Goal: Check status: Check status

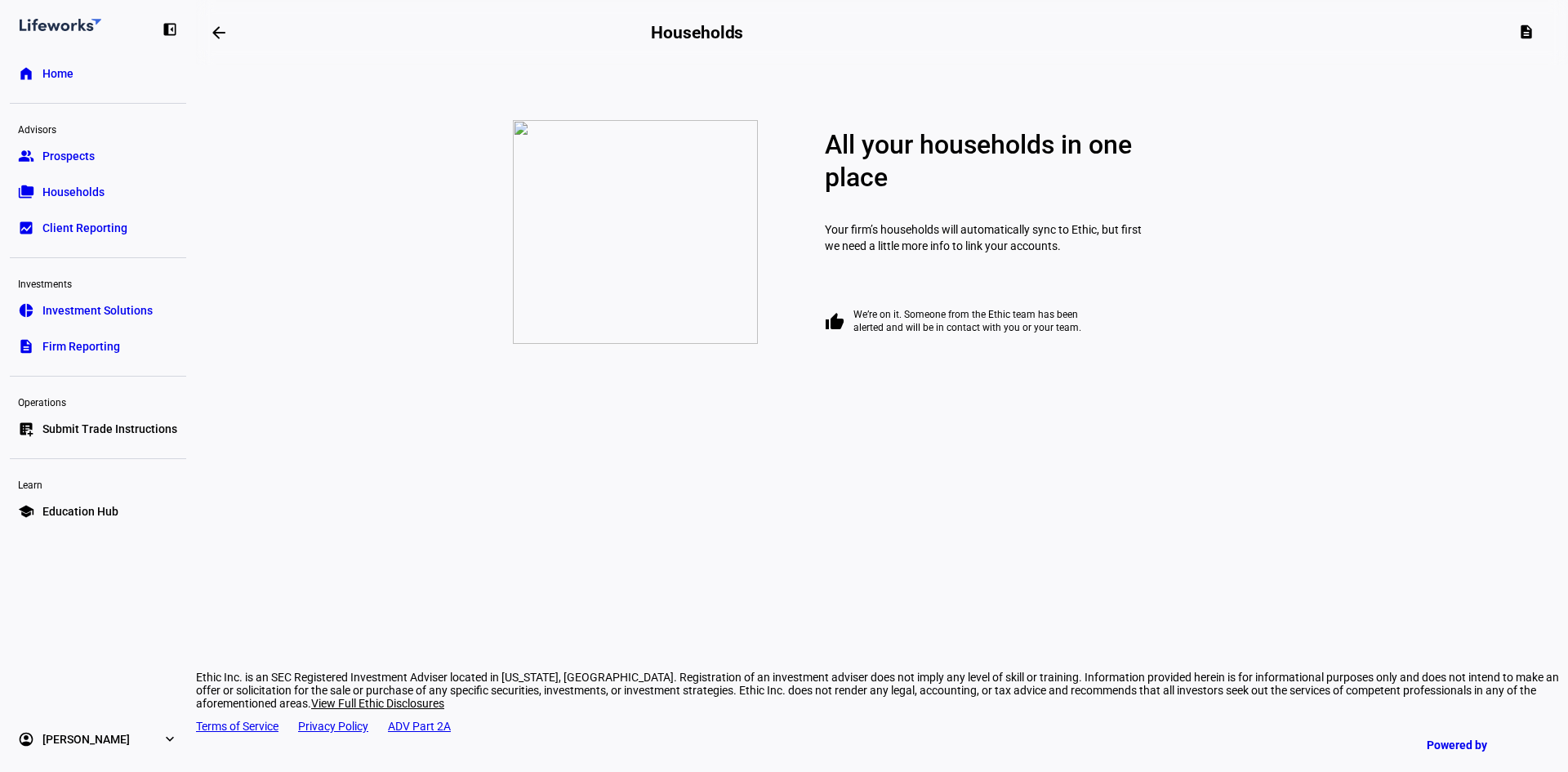
click at [75, 149] on span "Prospects" at bounding box center [68, 156] width 52 height 16
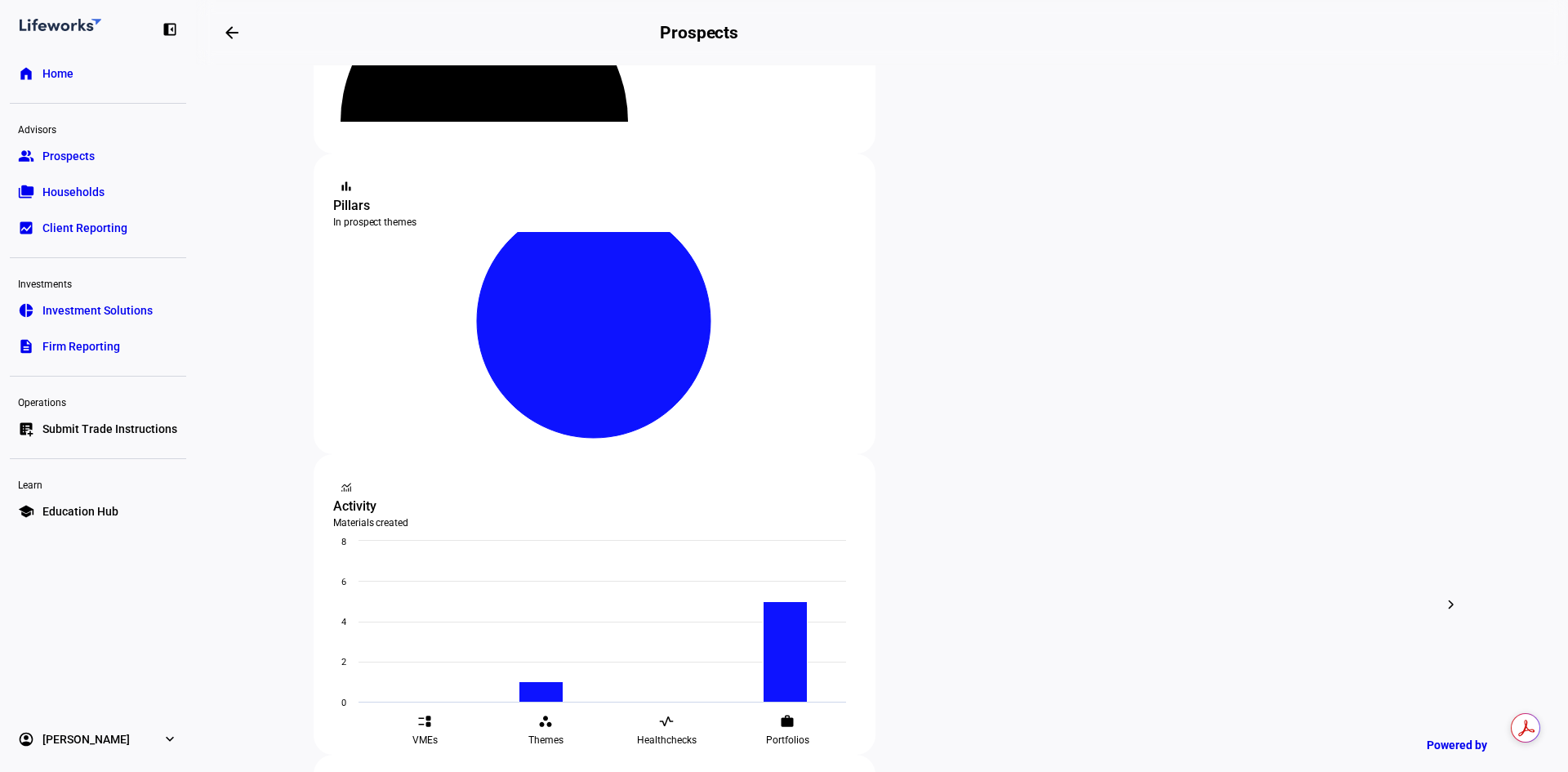
scroll to position [245, 0]
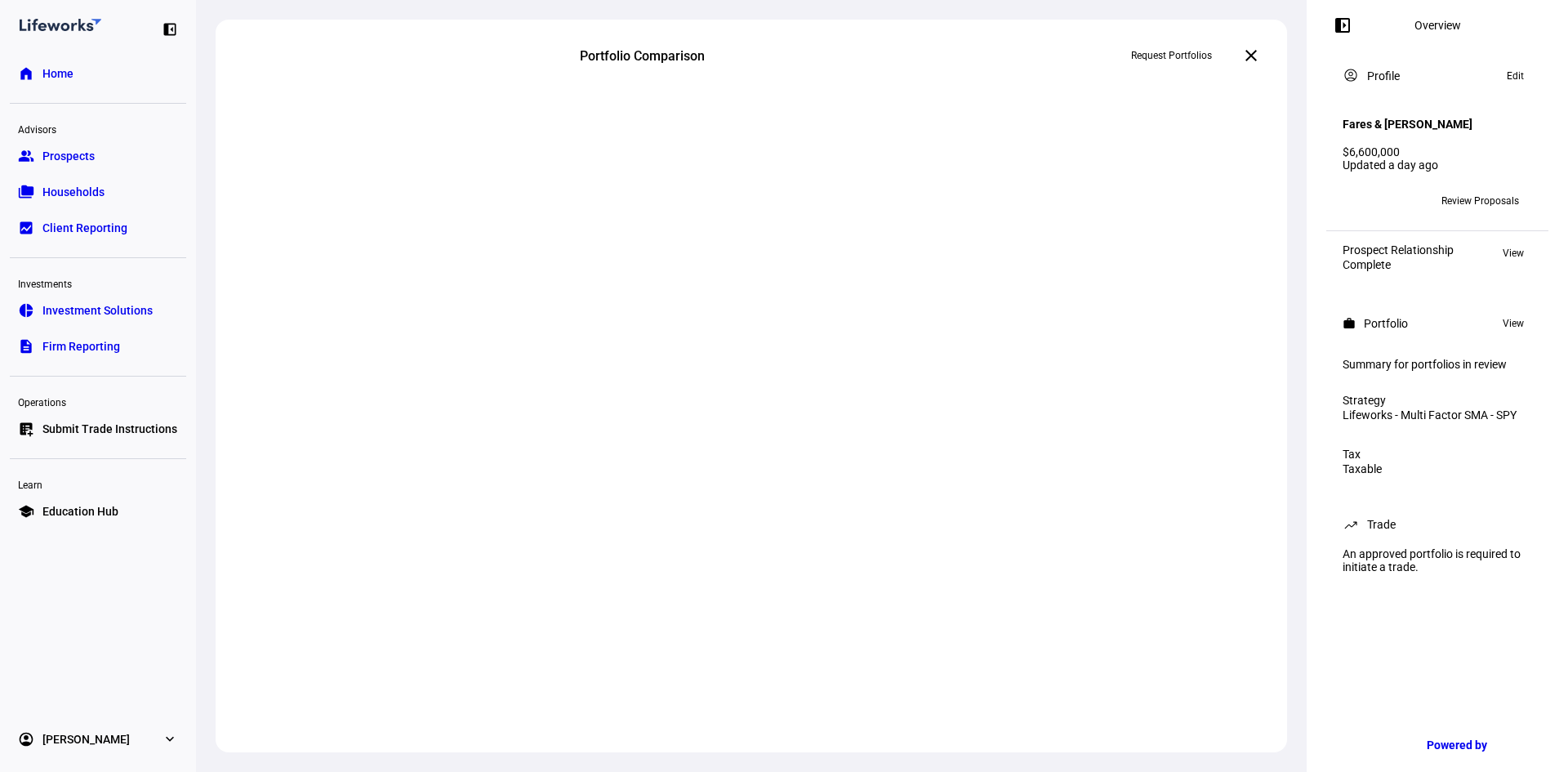
click at [512, 256] on div at bounding box center [751, 405] width 1071 height 628
click at [82, 186] on span "Households" at bounding box center [73, 192] width 62 height 16
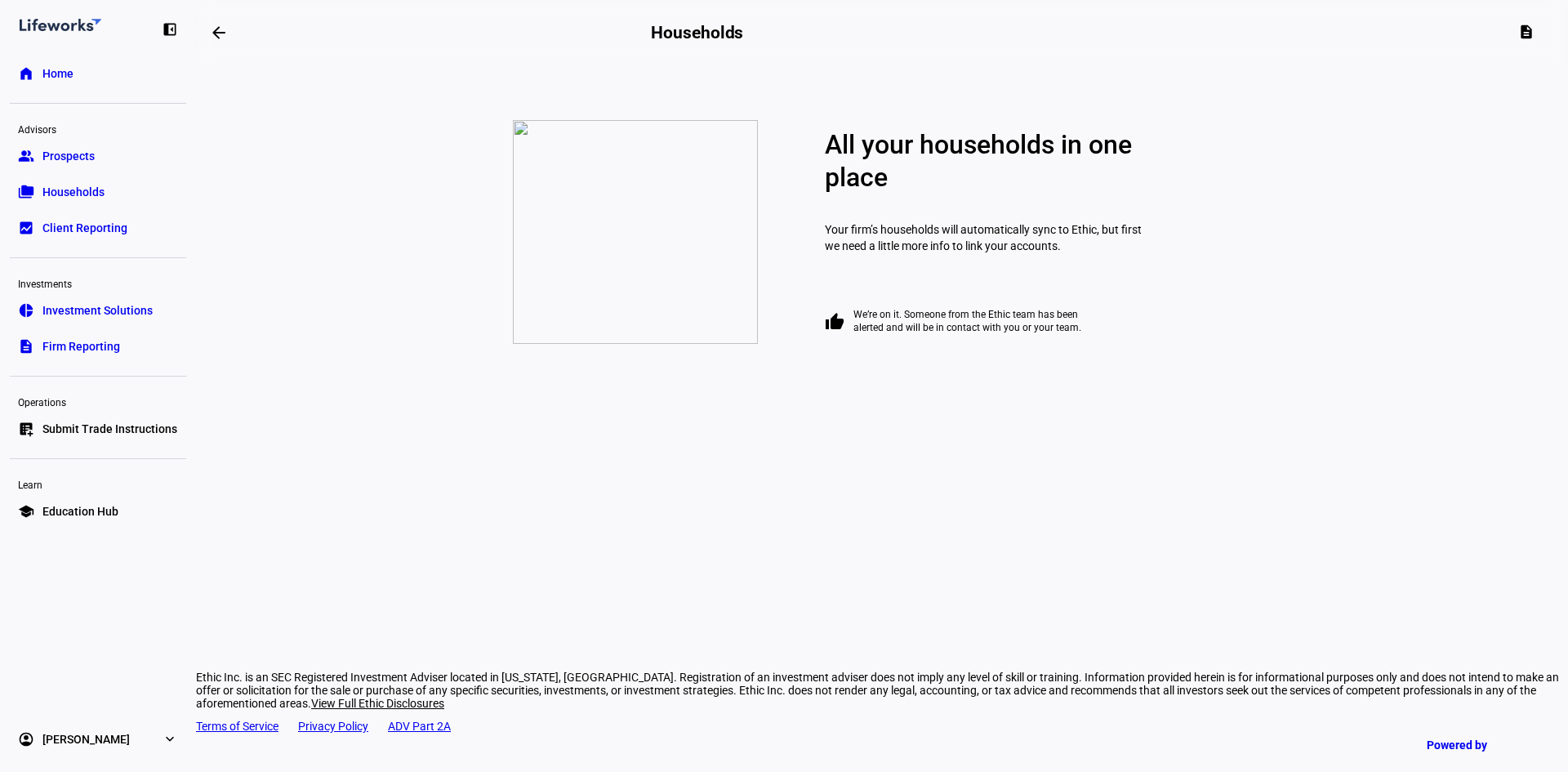
click at [80, 159] on span "Prospects" at bounding box center [68, 156] width 52 height 16
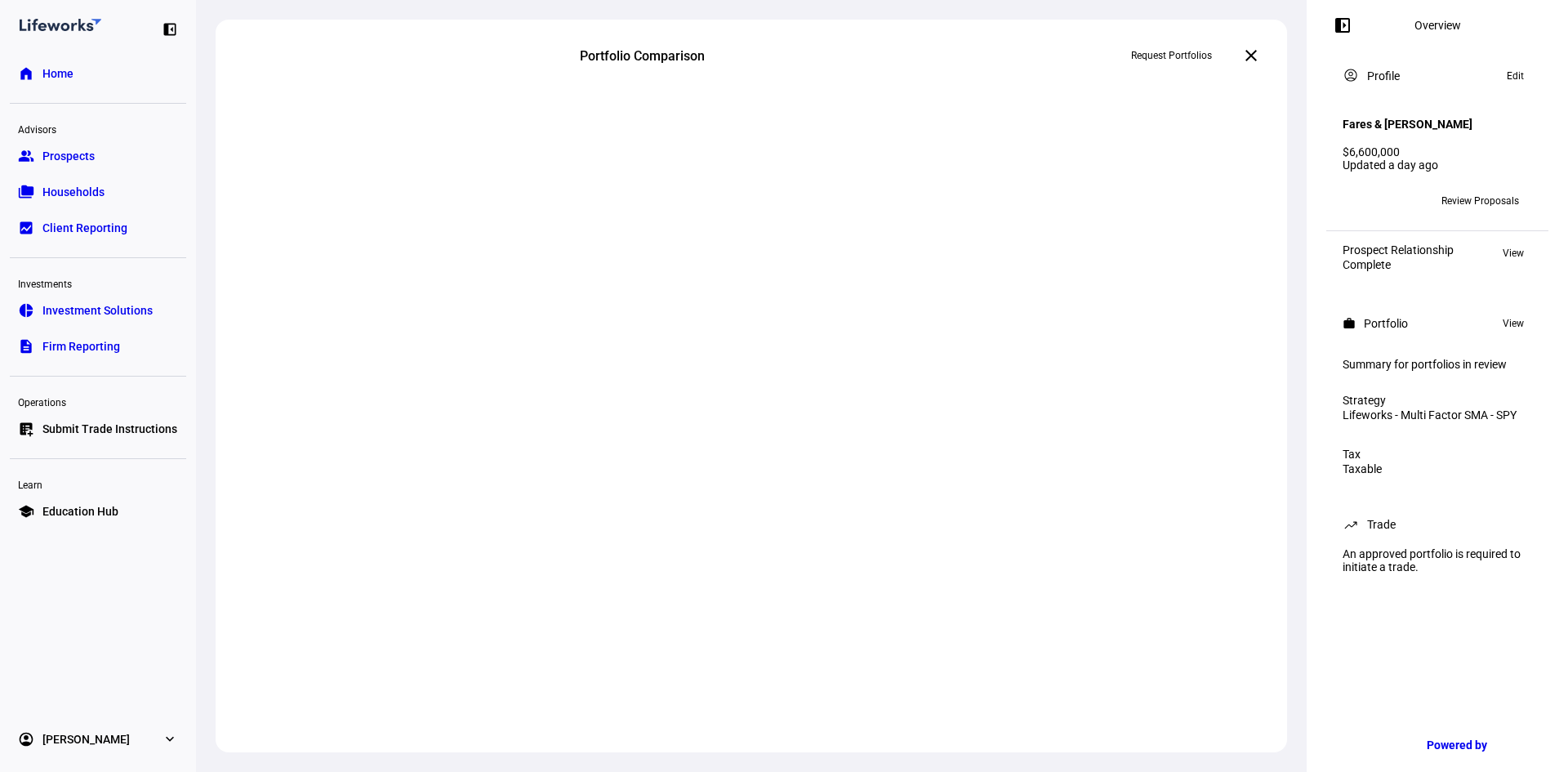
click at [100, 195] on span "Households" at bounding box center [73, 192] width 62 height 16
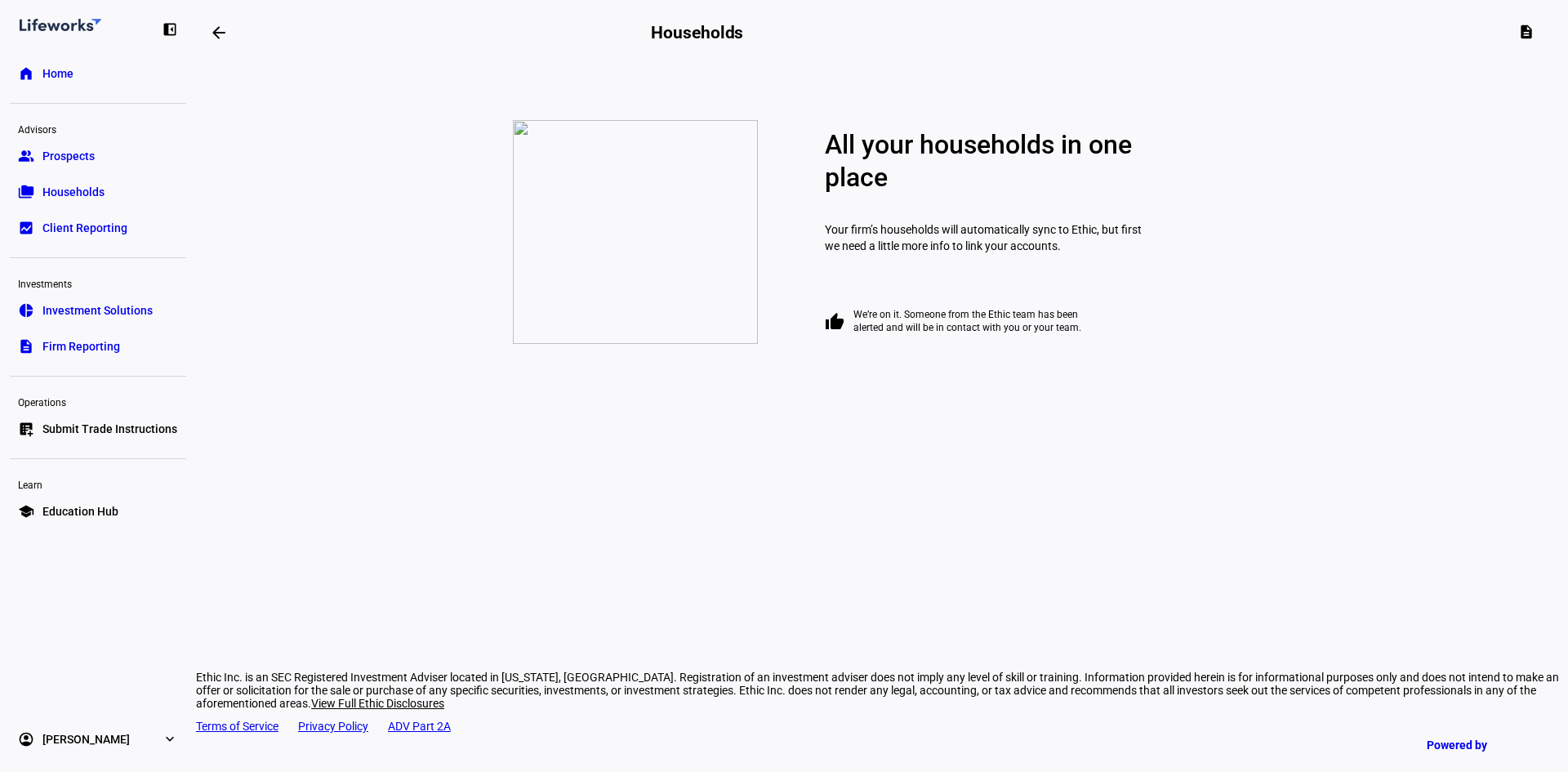
click at [52, 151] on span "Prospects" at bounding box center [68, 156] width 52 height 16
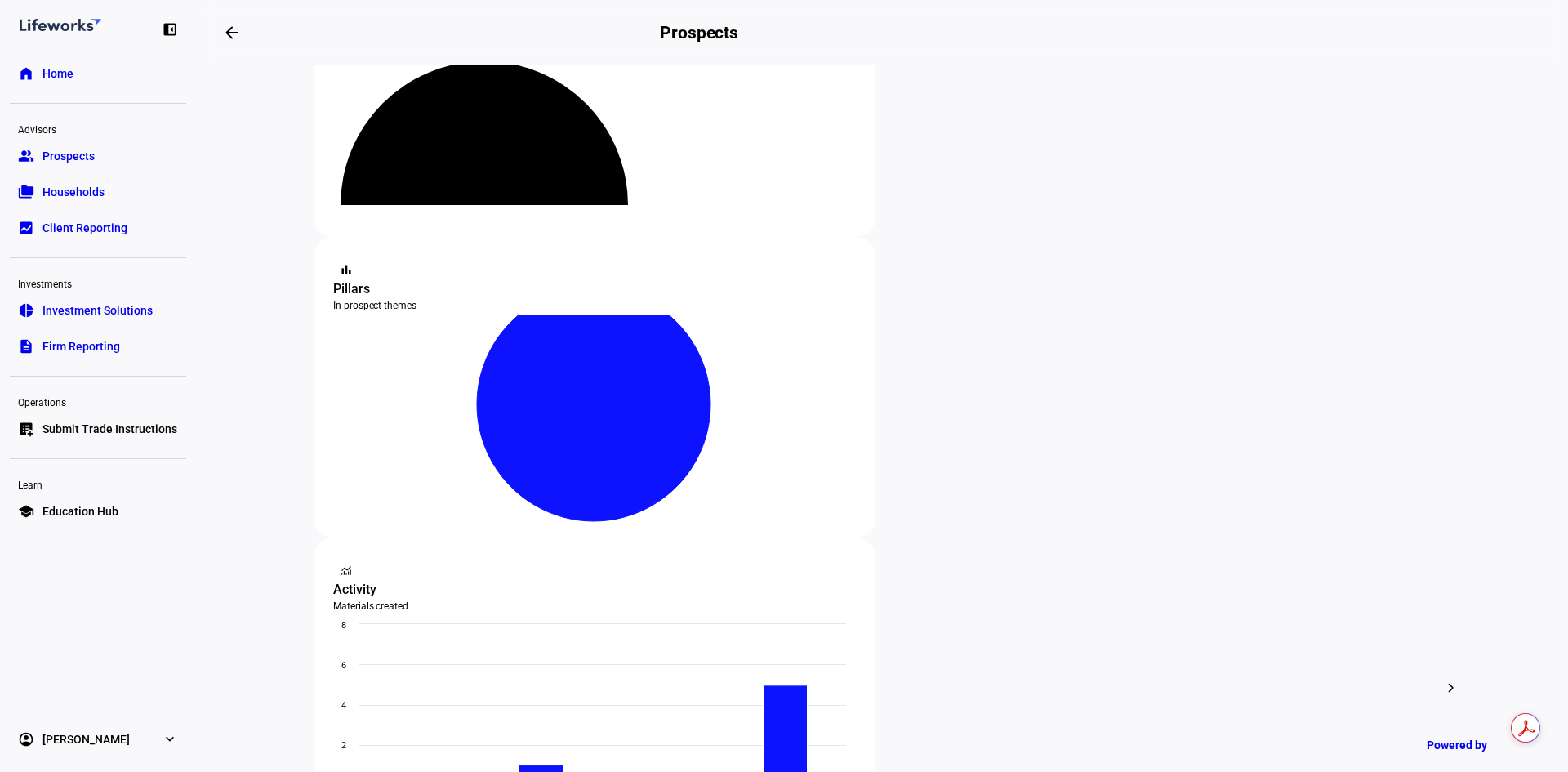
scroll to position [163, 0]
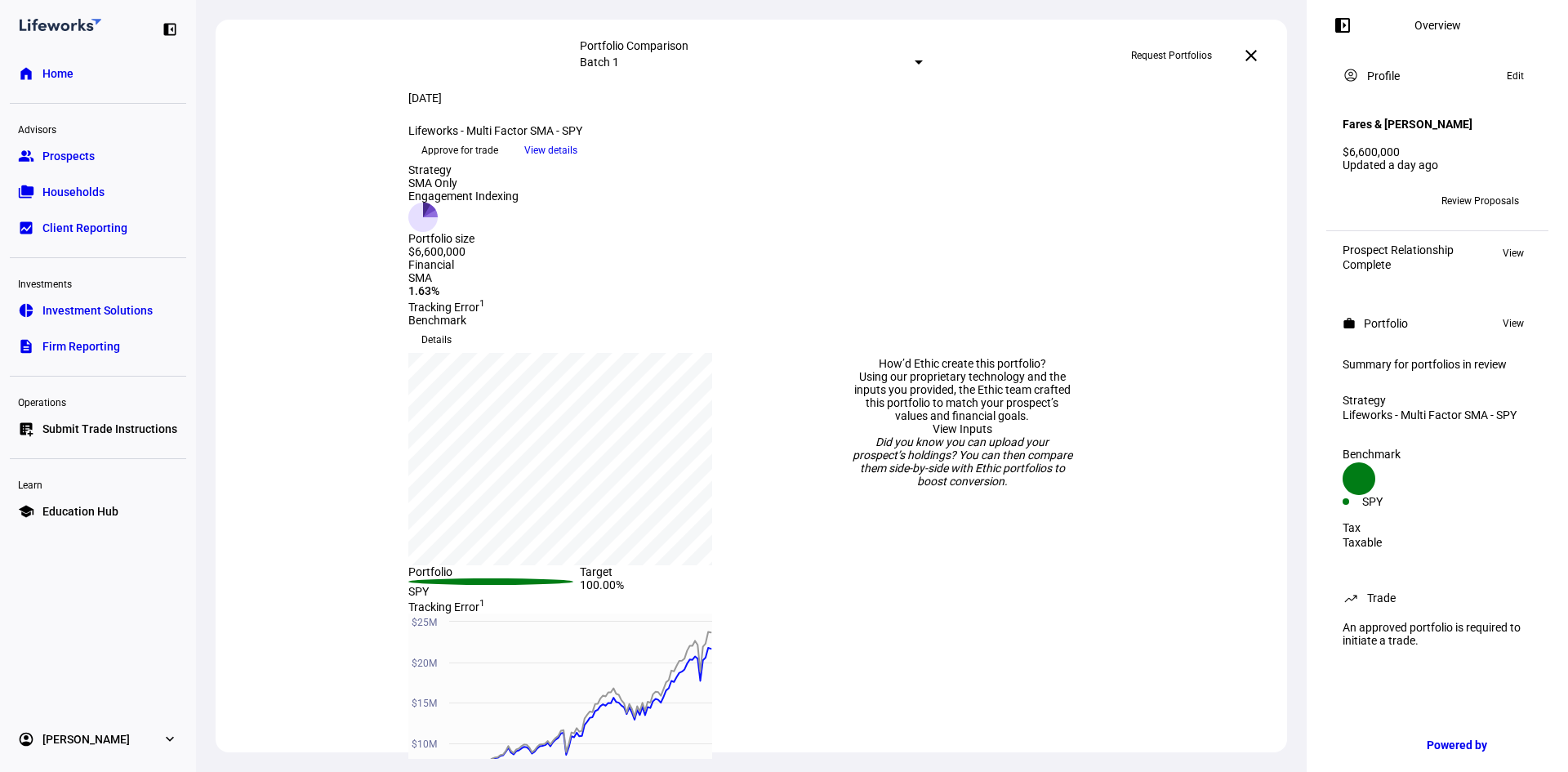
click at [66, 155] on span "Prospects" at bounding box center [68, 156] width 52 height 16
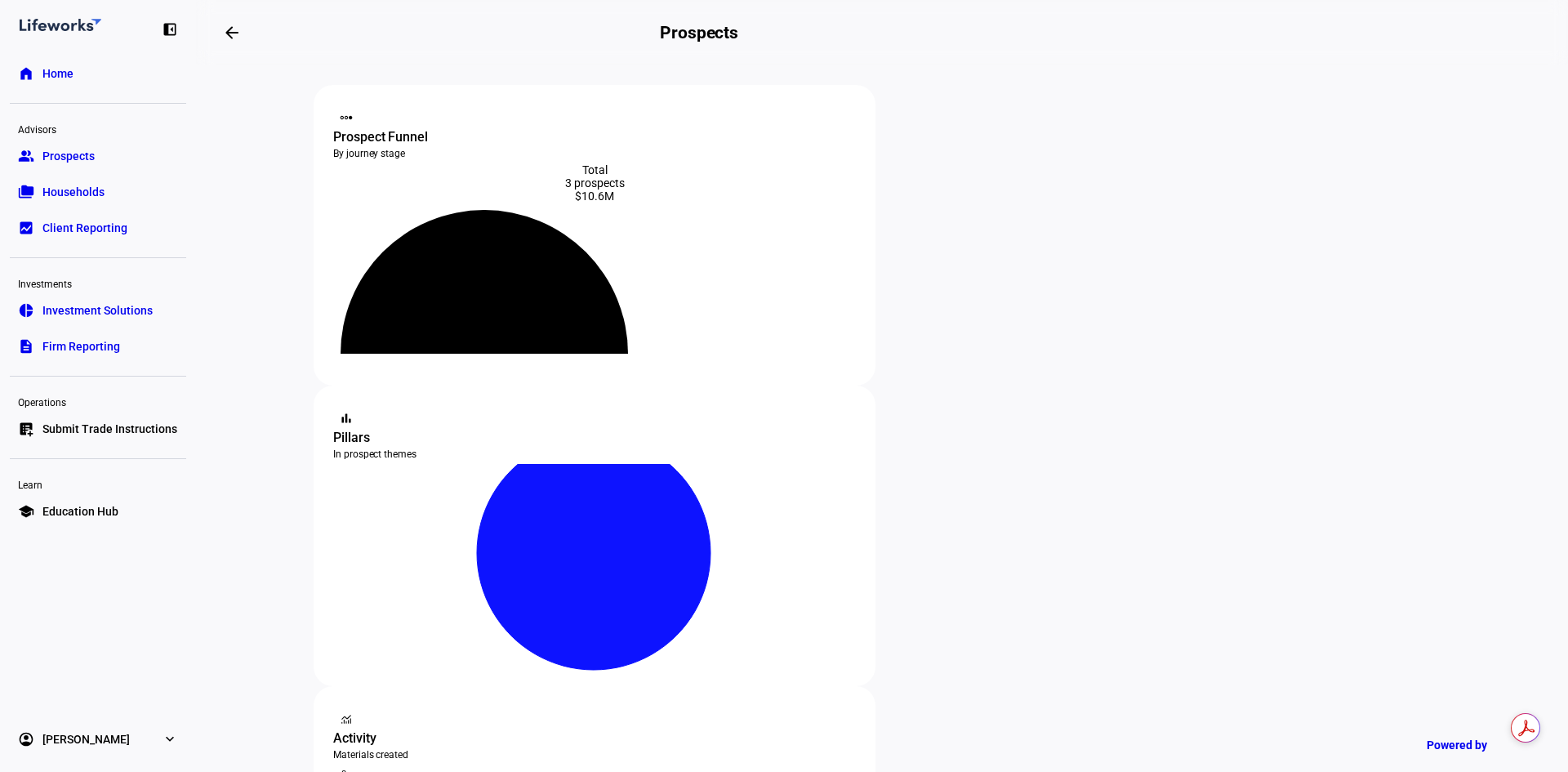
scroll to position [245, 0]
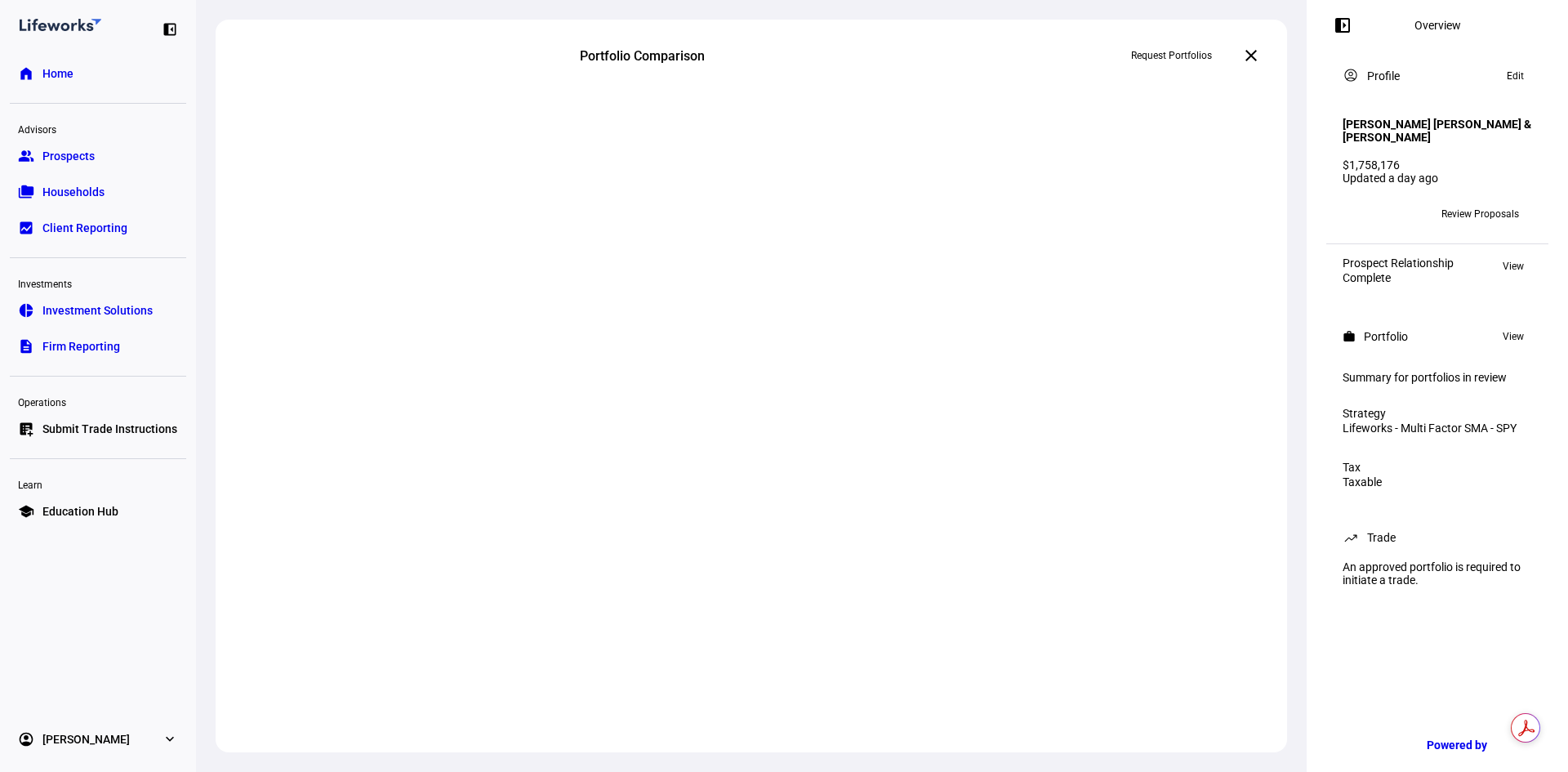
scroll to position [13, 0]
click at [93, 184] on span "Households" at bounding box center [73, 192] width 62 height 16
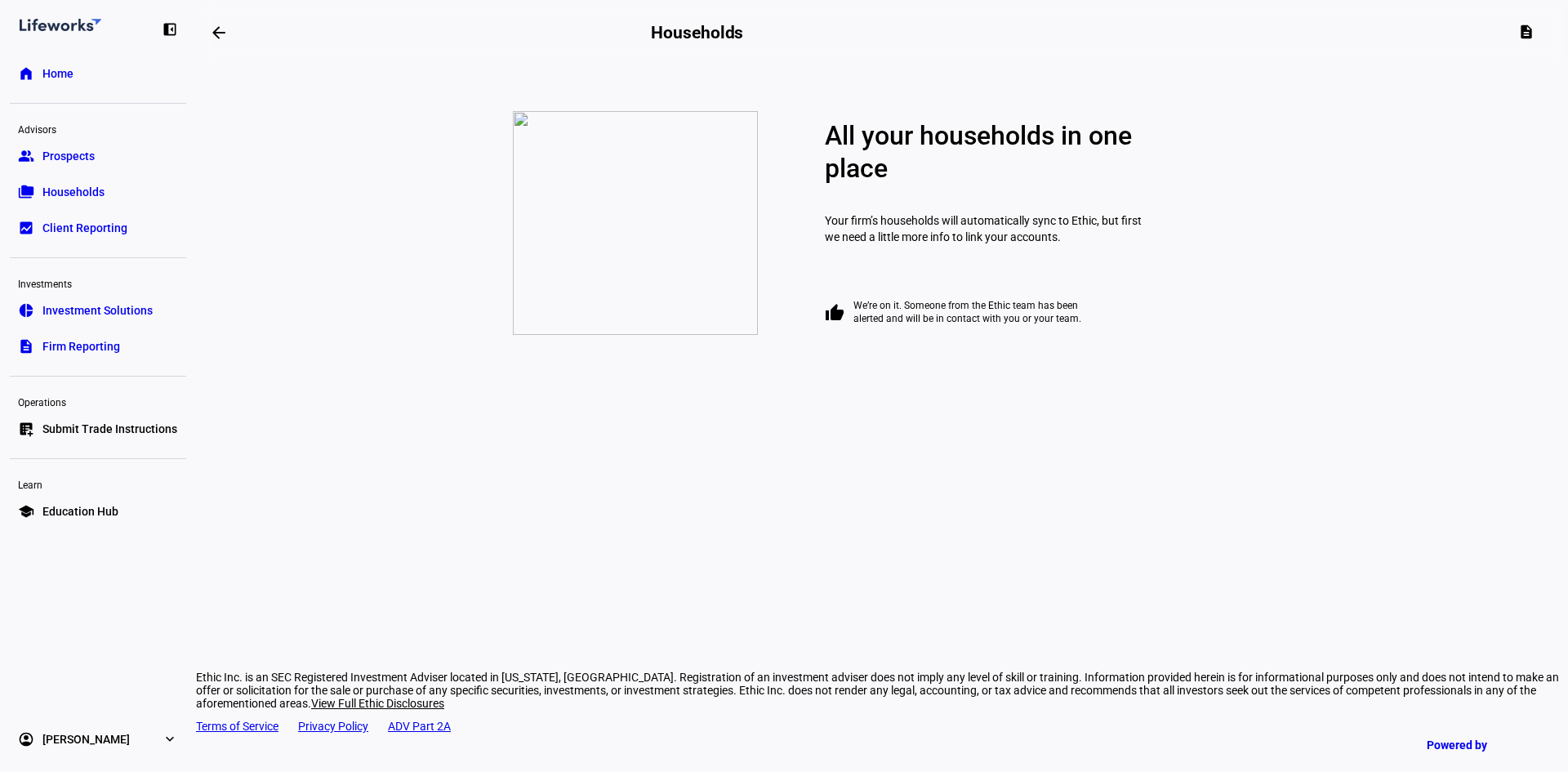
click at [82, 160] on span "Prospects" at bounding box center [68, 156] width 52 height 16
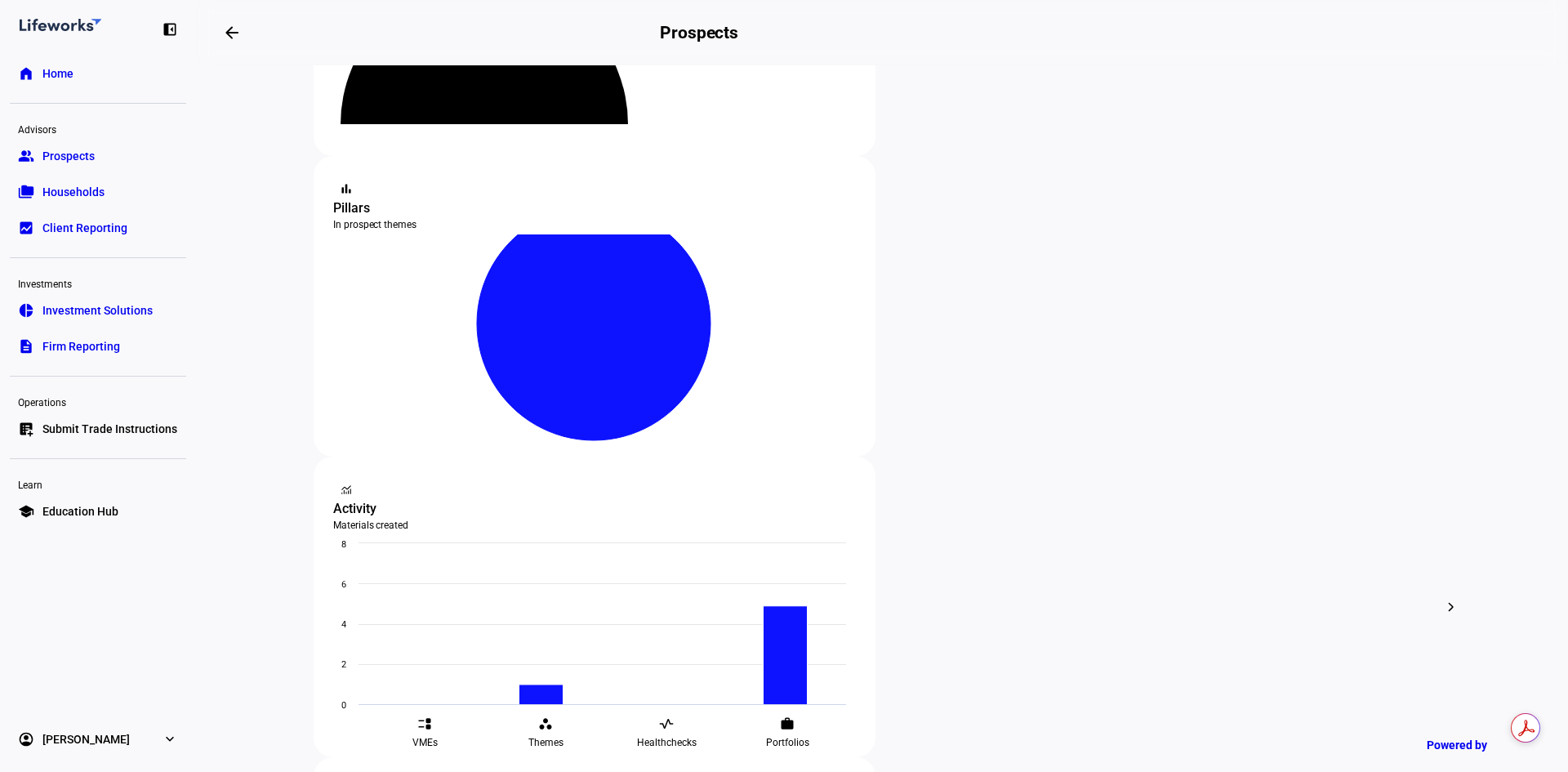
scroll to position [245, 0]
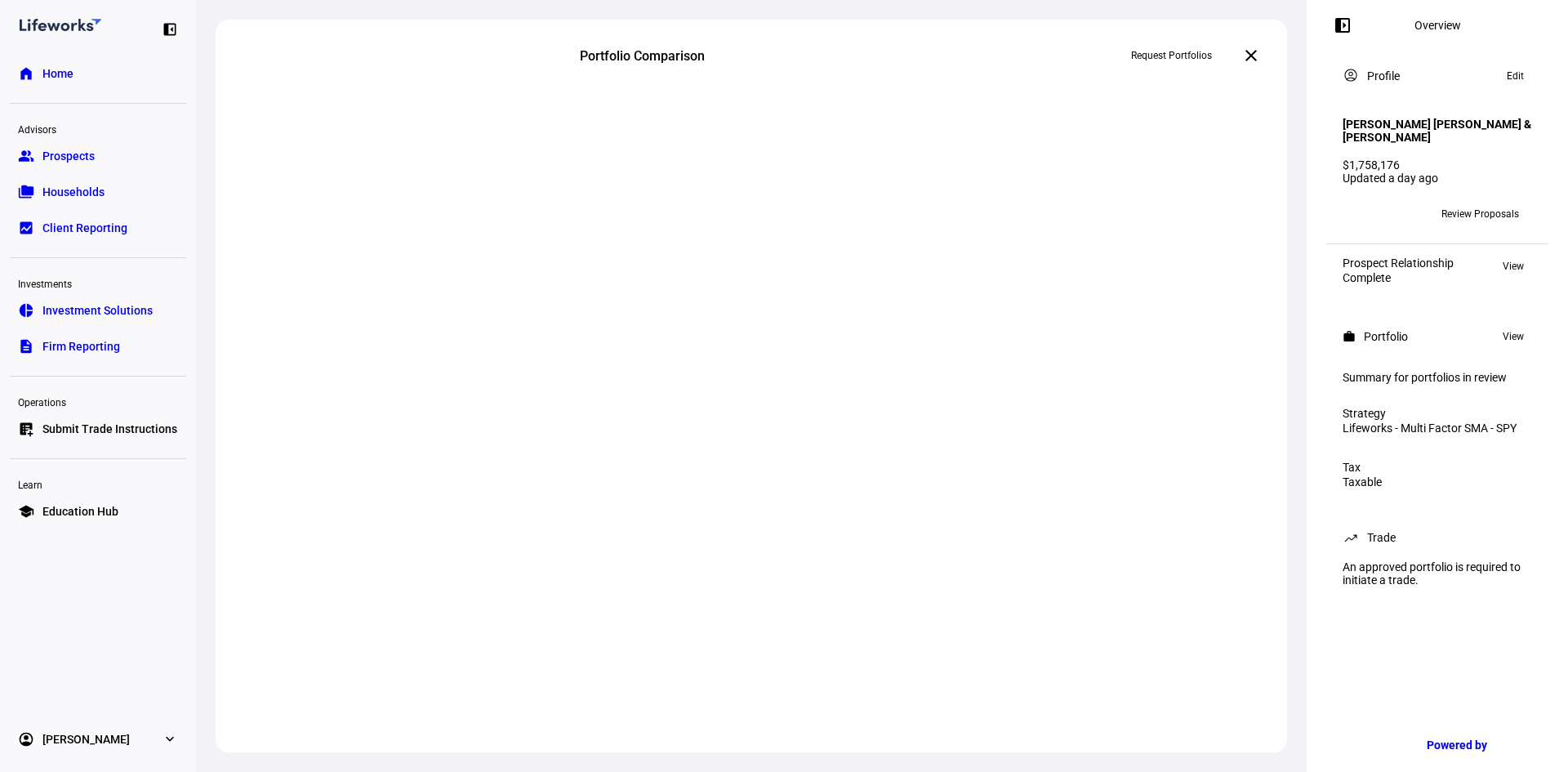
click at [81, 188] on span "Households" at bounding box center [73, 192] width 62 height 16
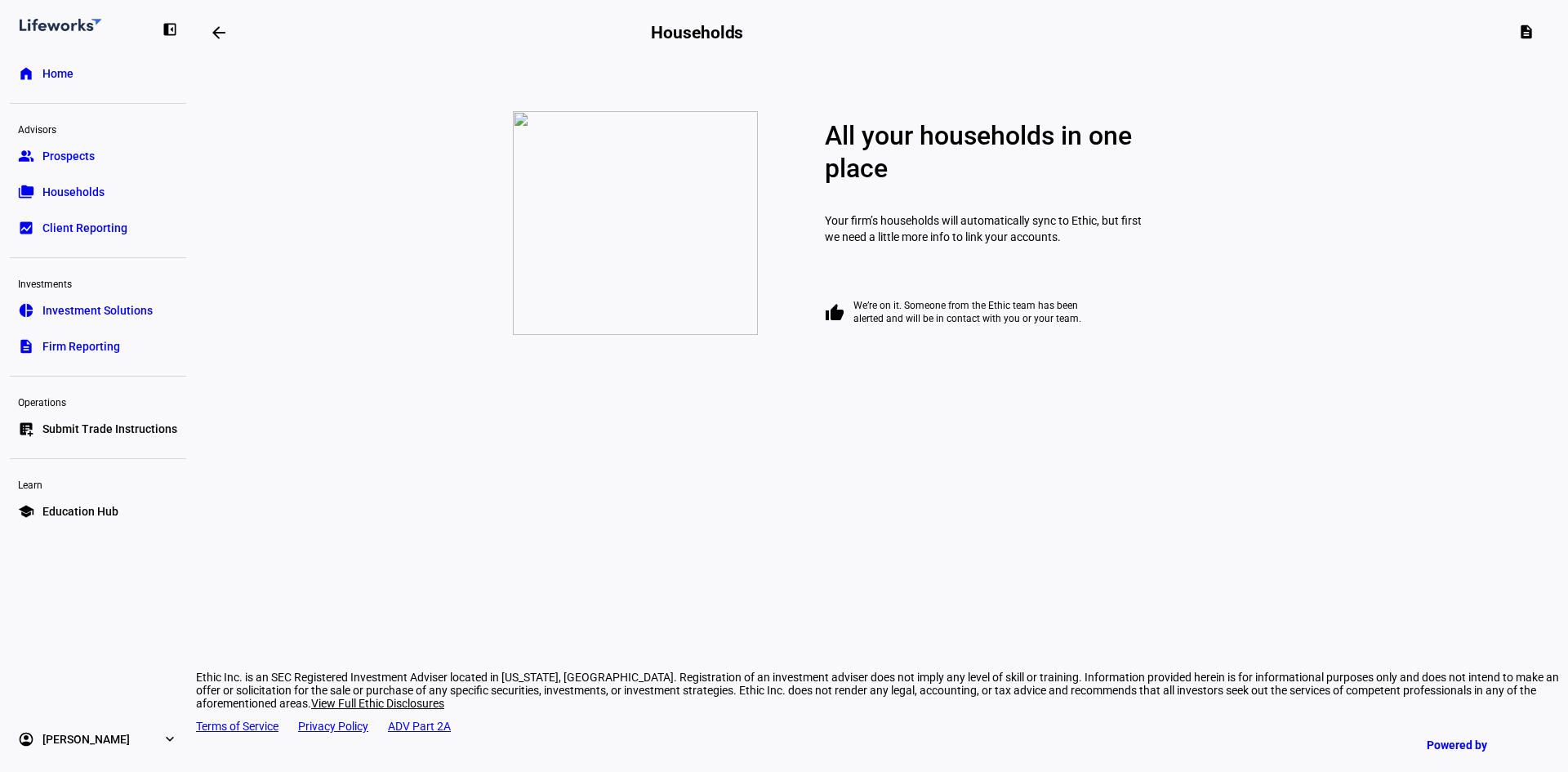
click at [81, 159] on span "Prospects" at bounding box center [68, 156] width 52 height 16
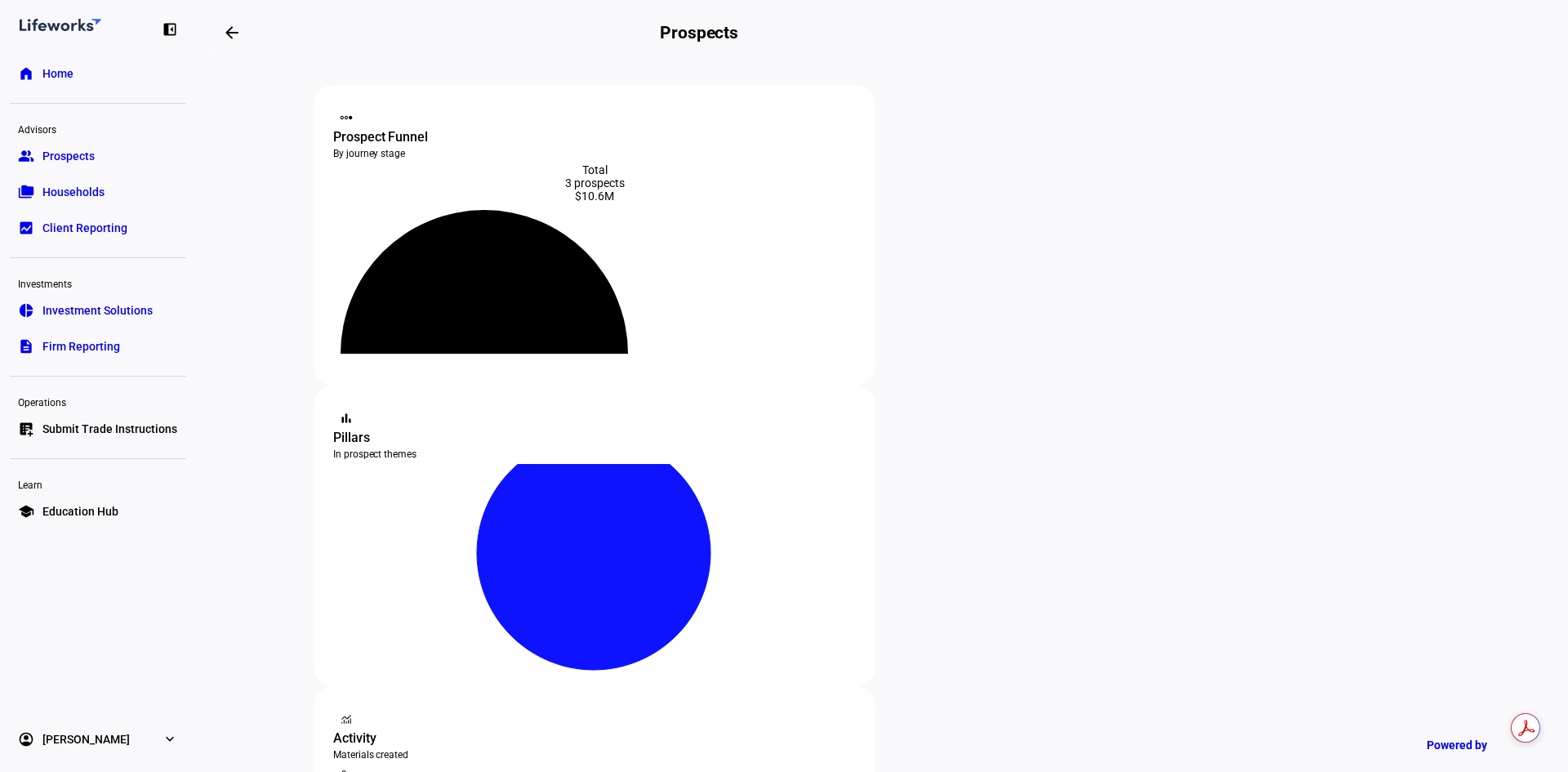
click at [88, 187] on span "Households" at bounding box center [73, 192] width 62 height 16
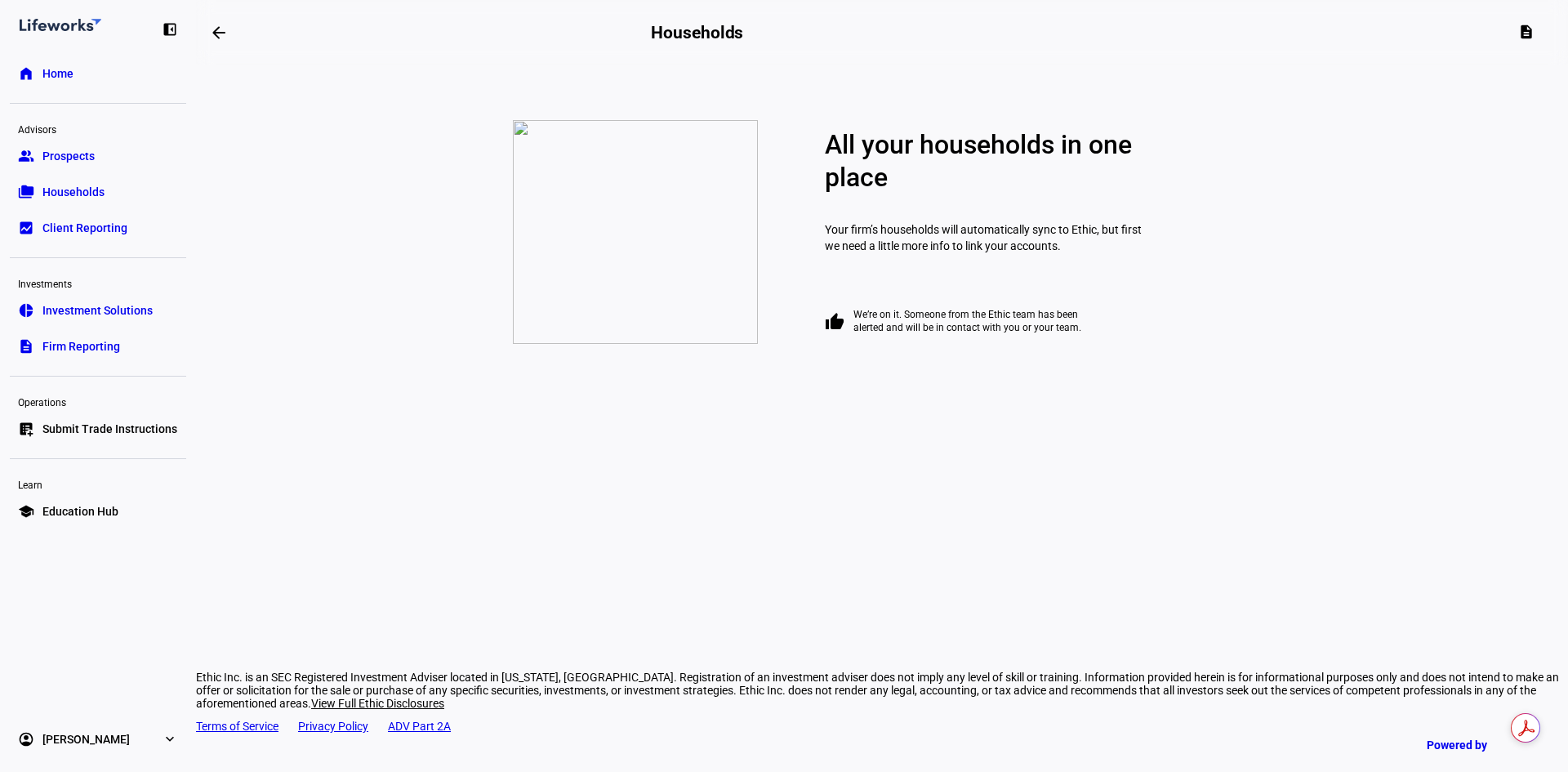
click at [79, 151] on span "Prospects" at bounding box center [68, 156] width 52 height 16
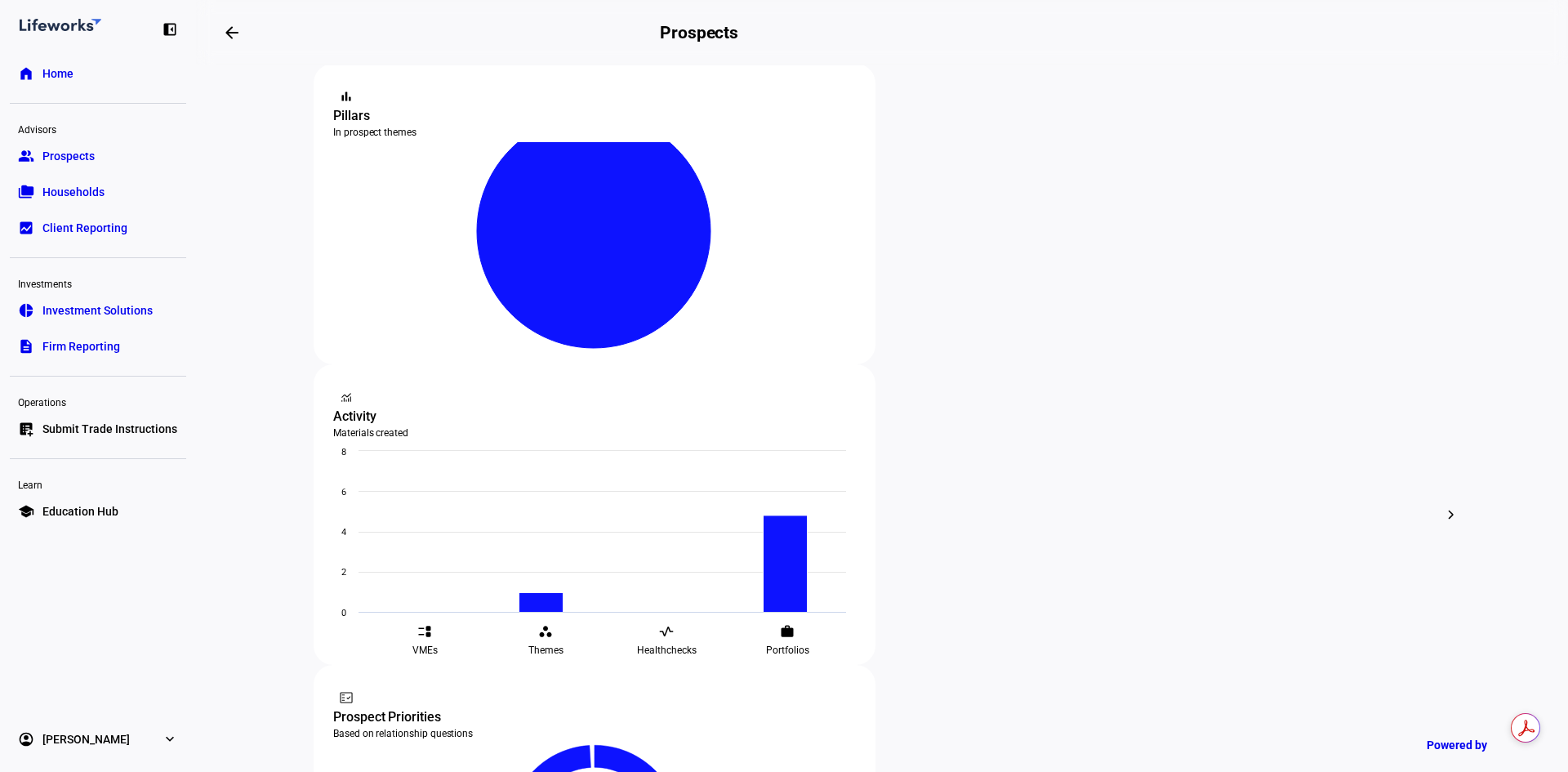
scroll to position [327, 0]
